Goal: Information Seeking & Learning: Learn about a topic

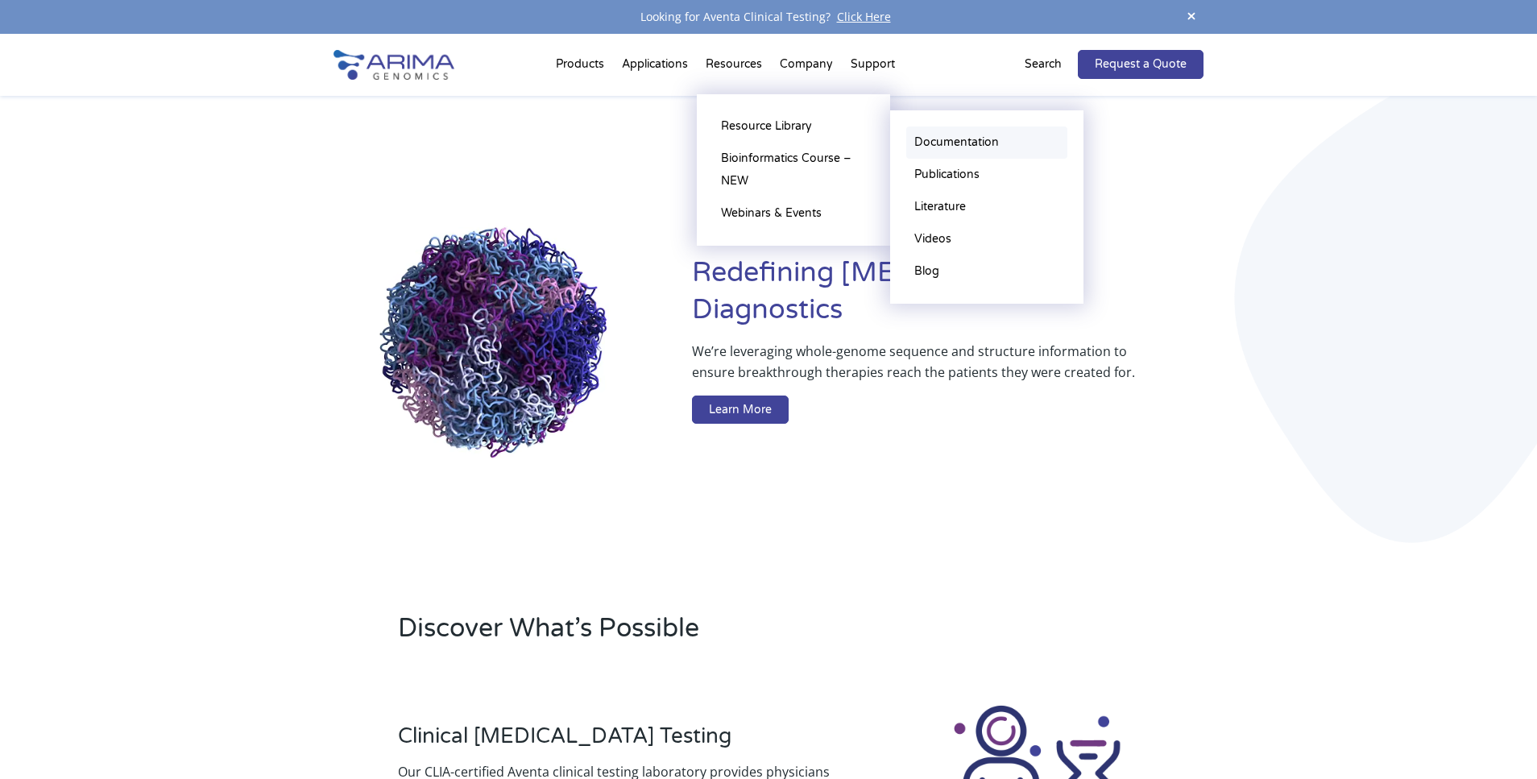
click at [955, 144] on link "Documentation" at bounding box center [986, 142] width 161 height 32
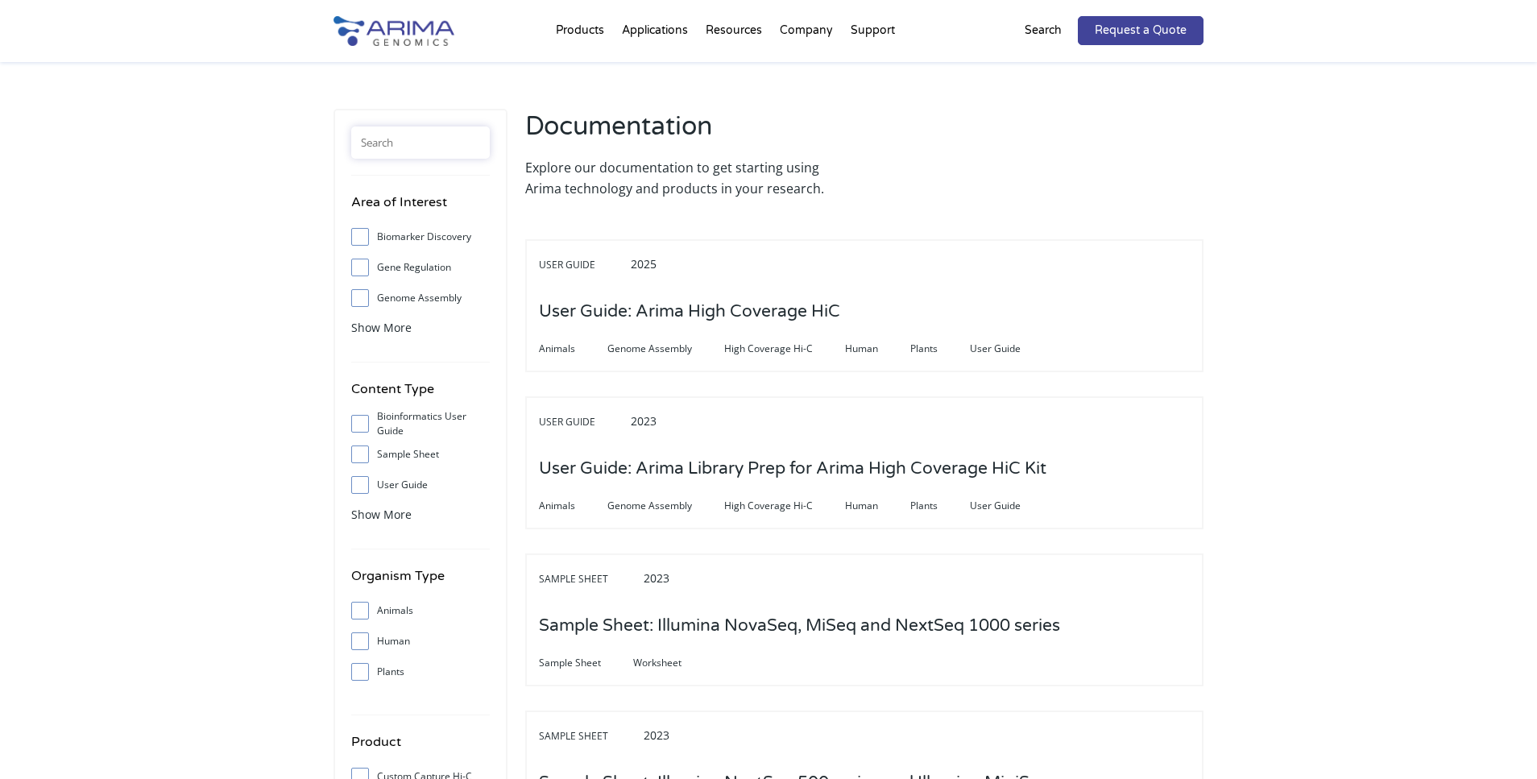
click at [433, 136] on input "text" at bounding box center [420, 142] width 139 height 32
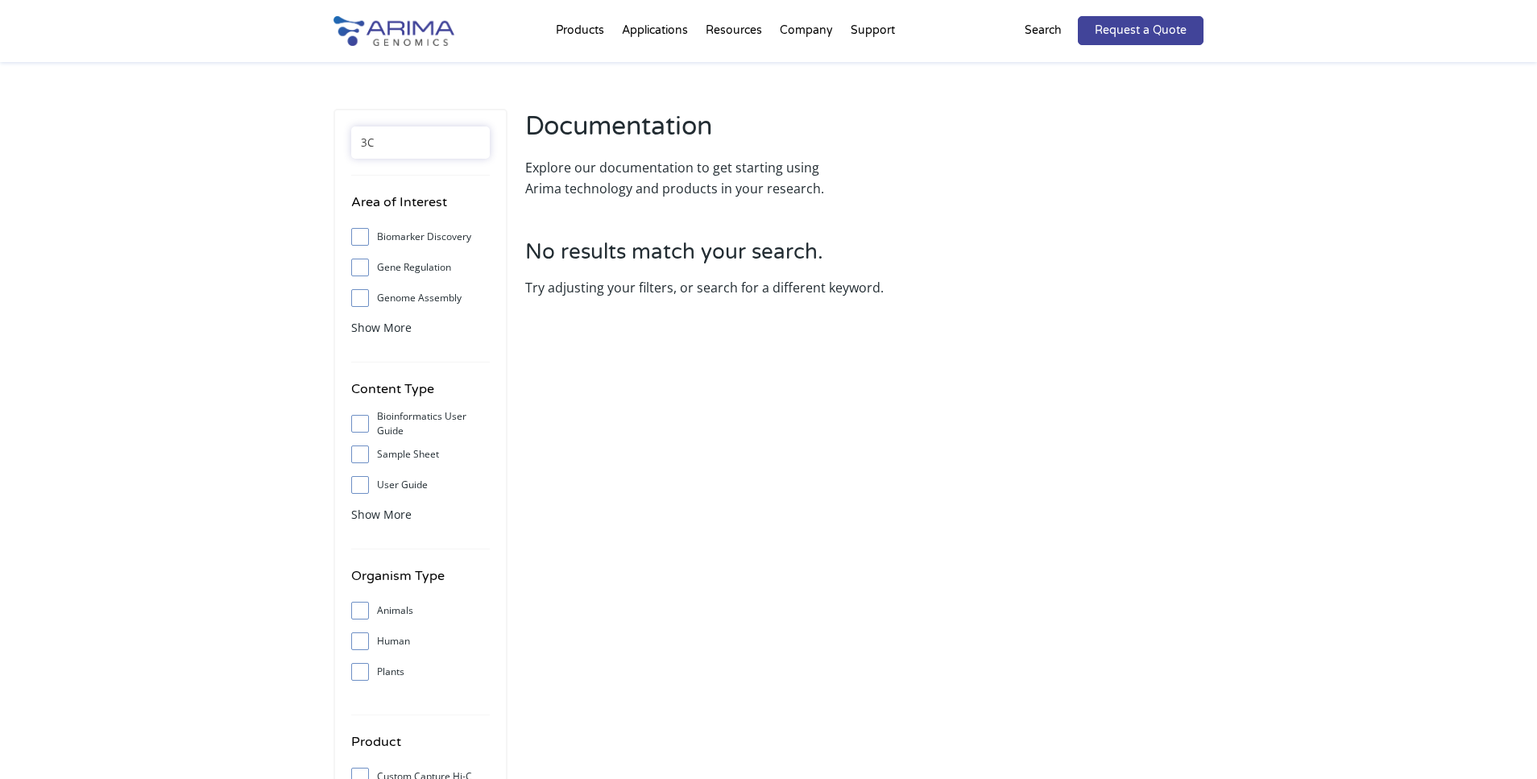
type input "3"
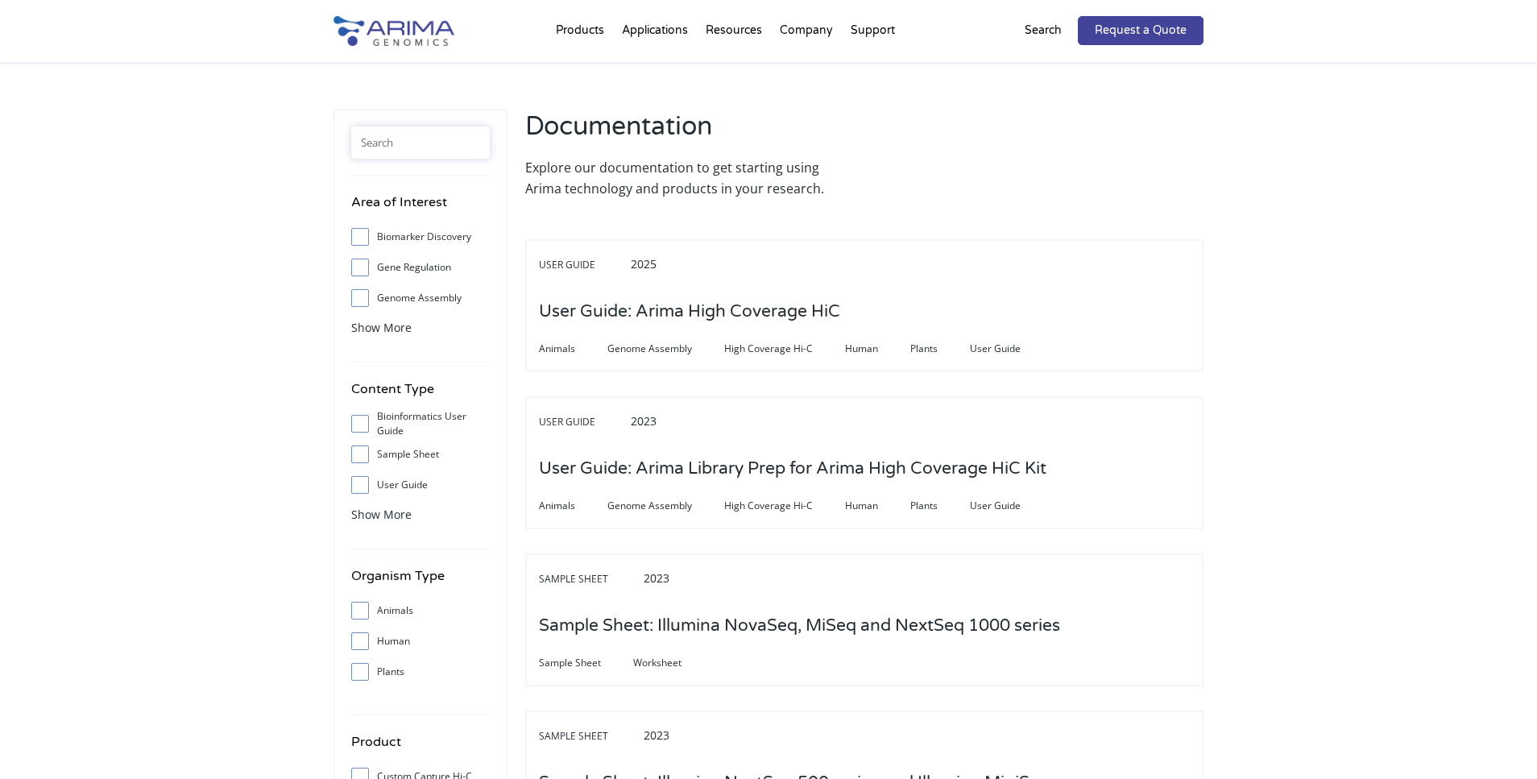
type input "3"
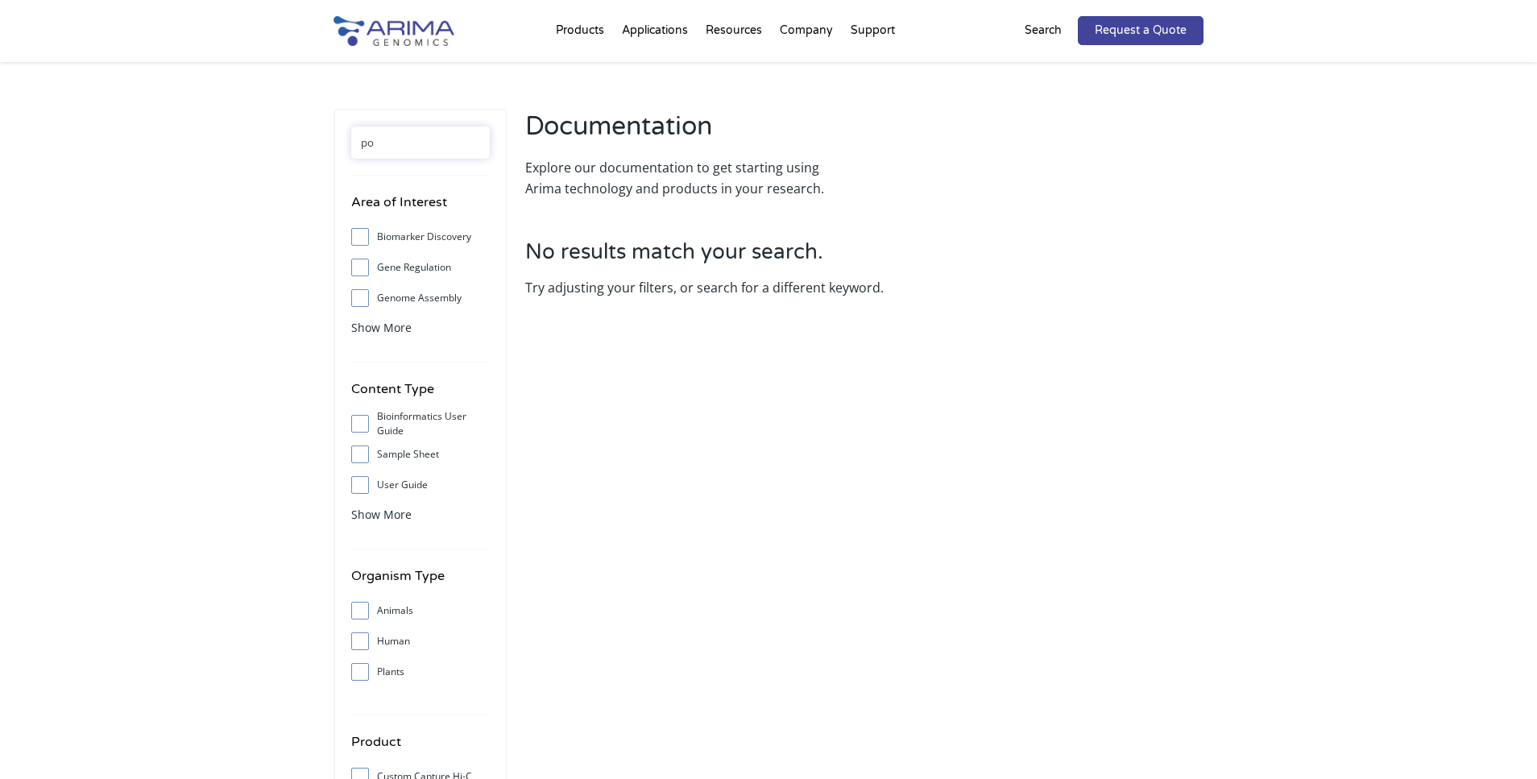
type input "p"
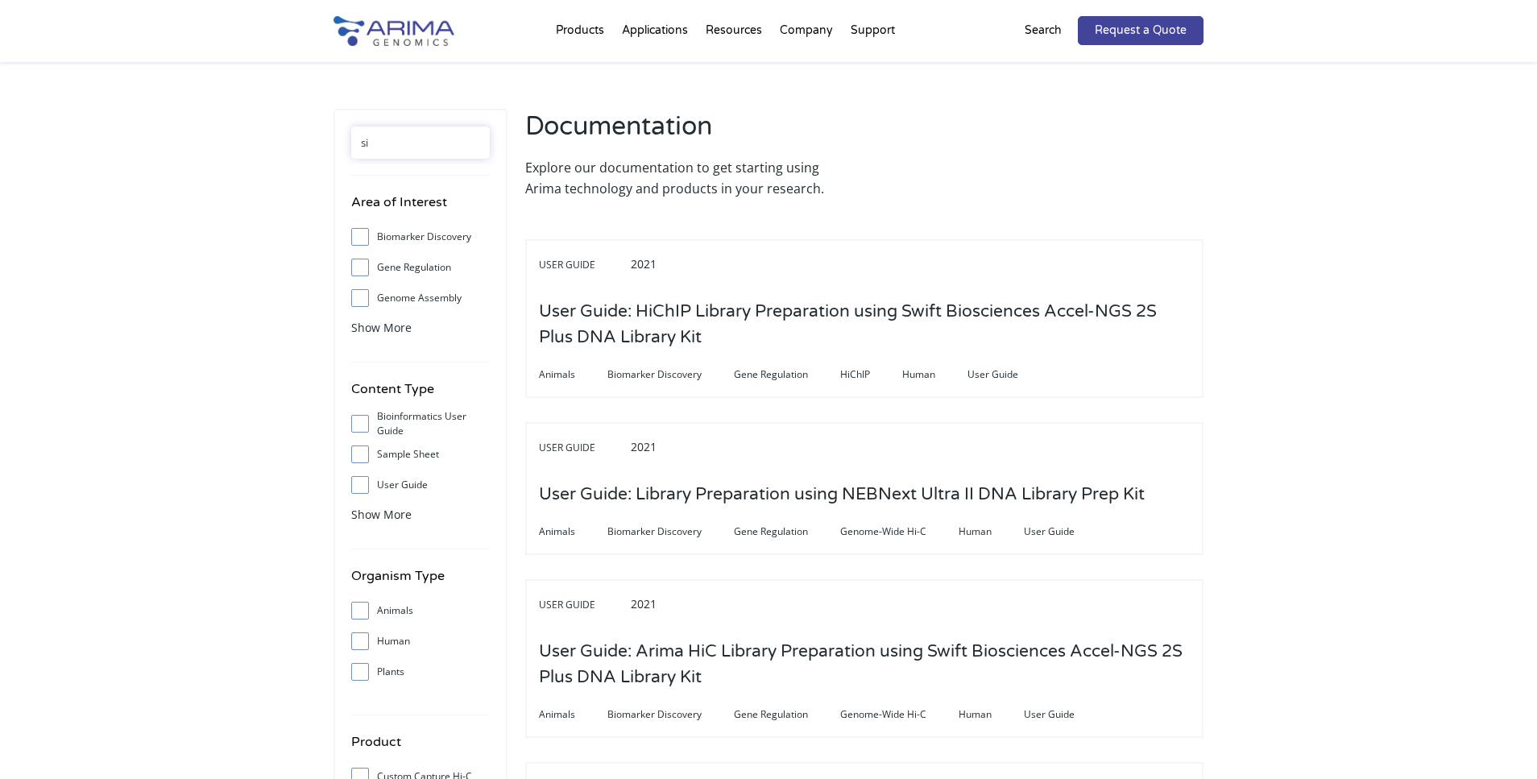
type input "s"
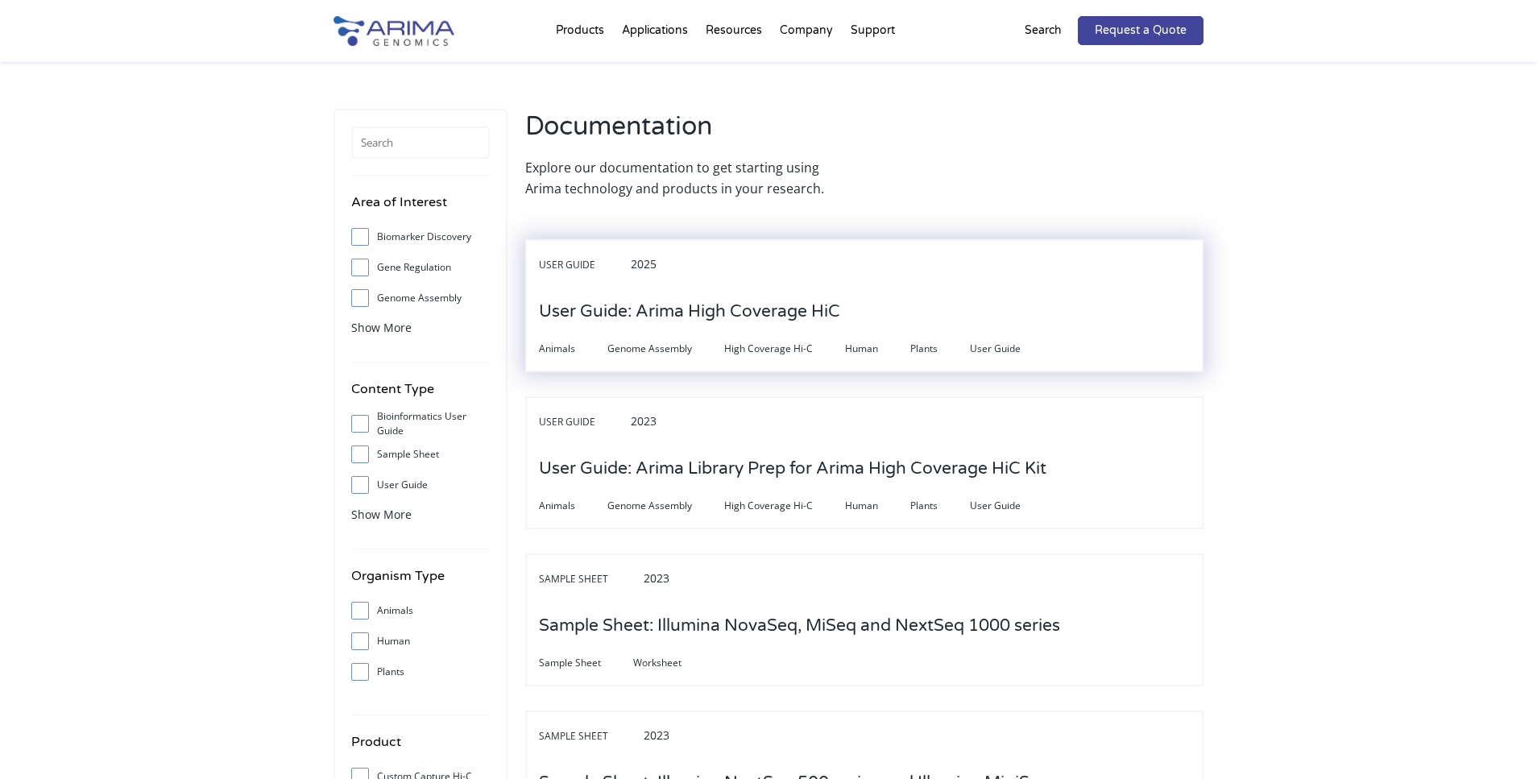
click at [780, 317] on h3 "User Guide: Arima High Coverage HiC" at bounding box center [689, 312] width 301 height 50
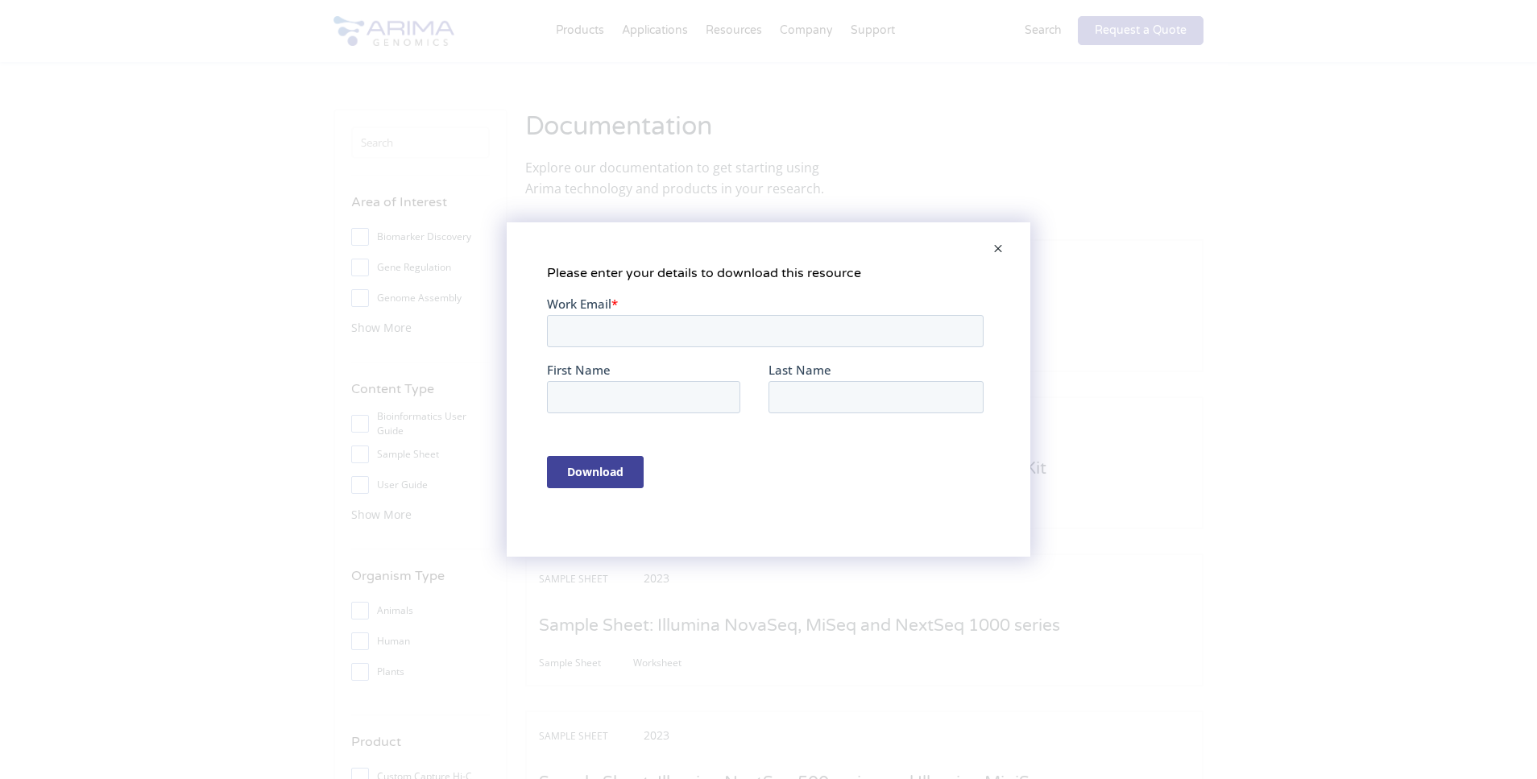
click at [996, 250] on span at bounding box center [998, 249] width 32 height 39
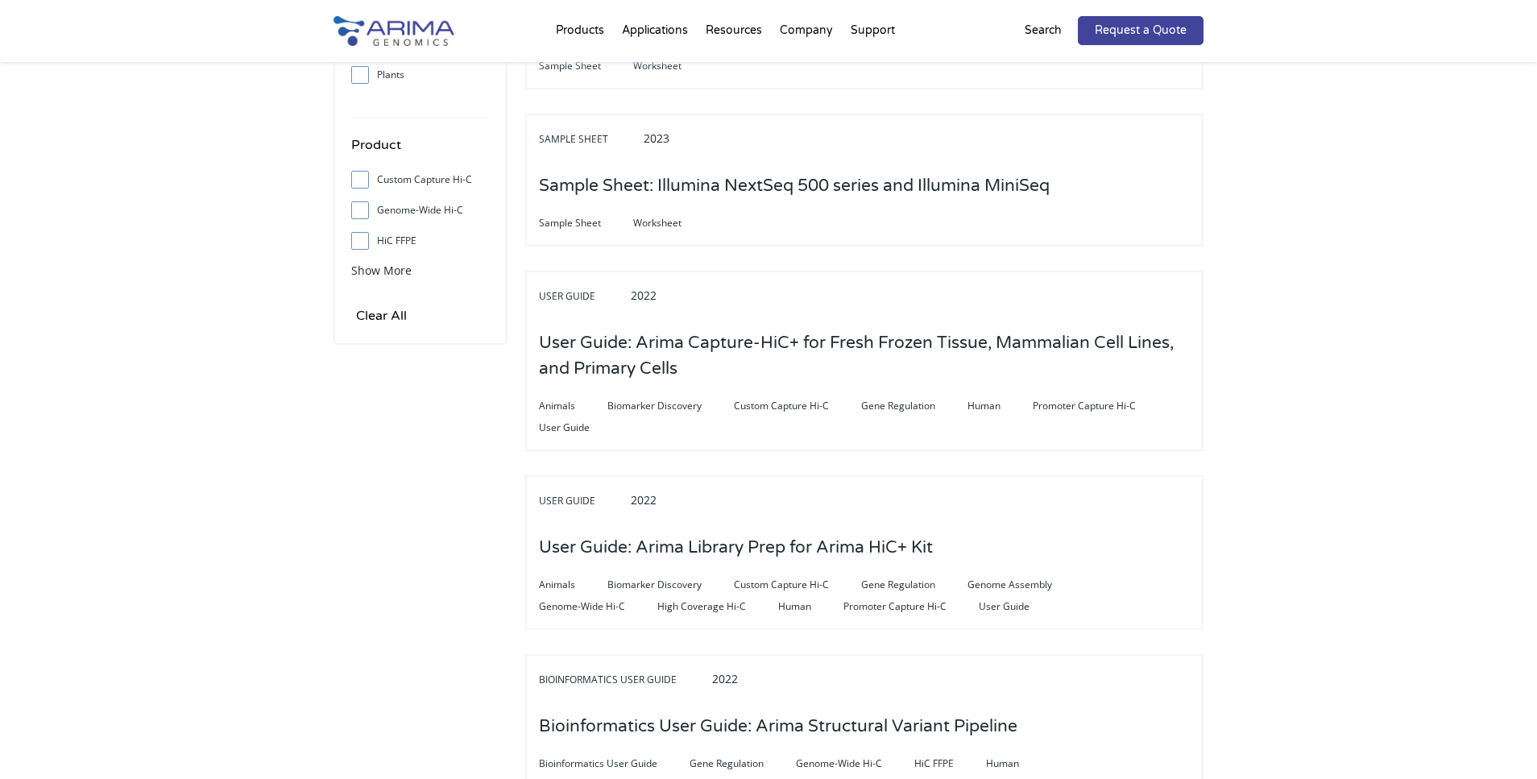
scroll to position [604, 0]
